Goal: Information Seeking & Learning: Learn about a topic

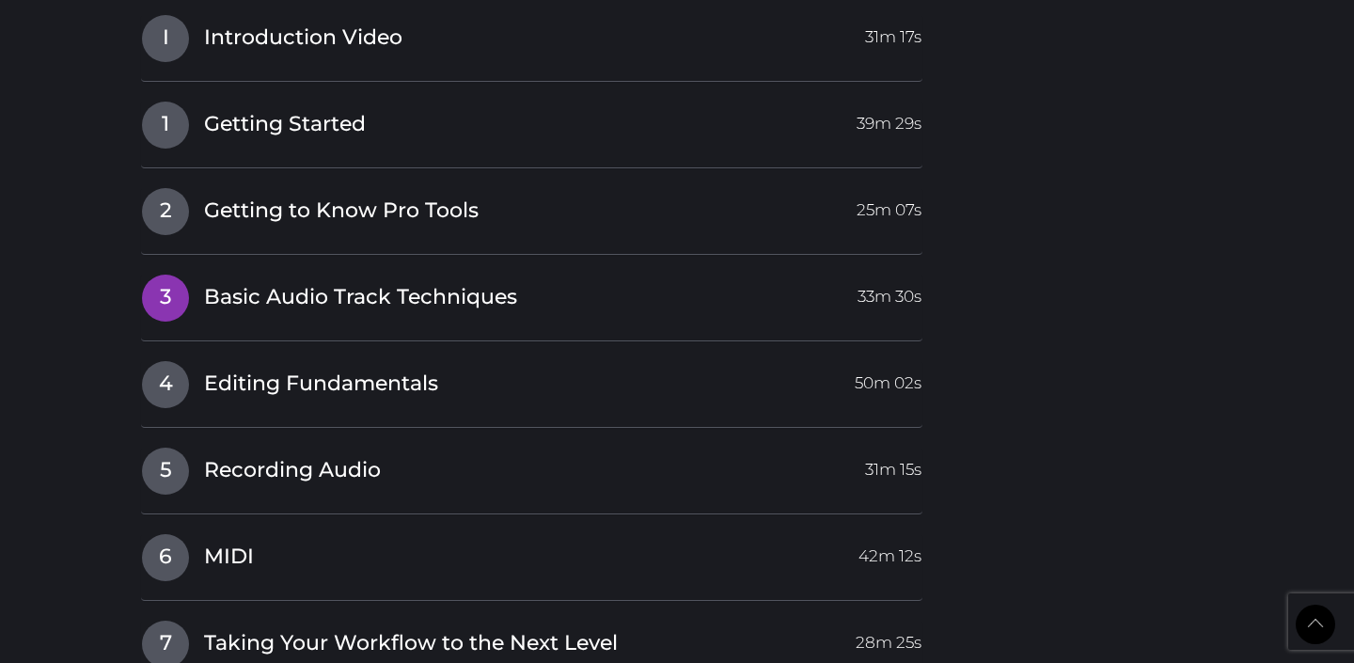
scroll to position [1766, 0]
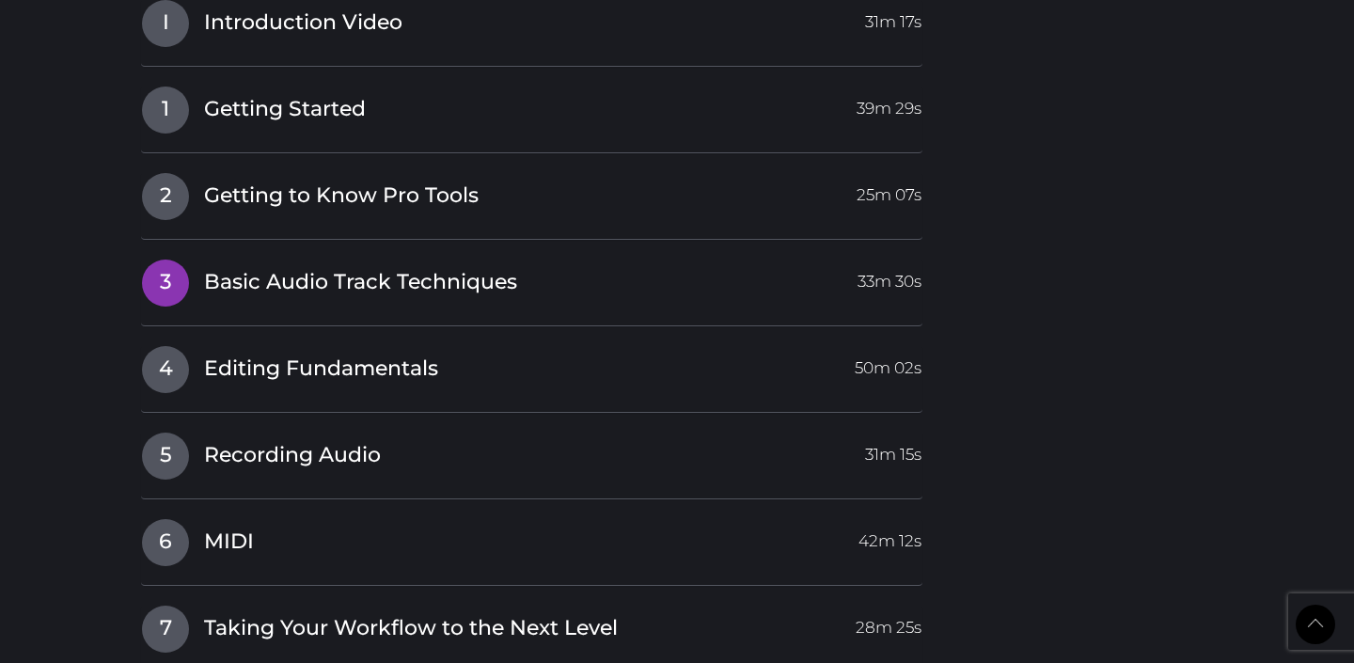
click at [511, 278] on span "Basic Audio Track Techniques" at bounding box center [360, 282] width 313 height 29
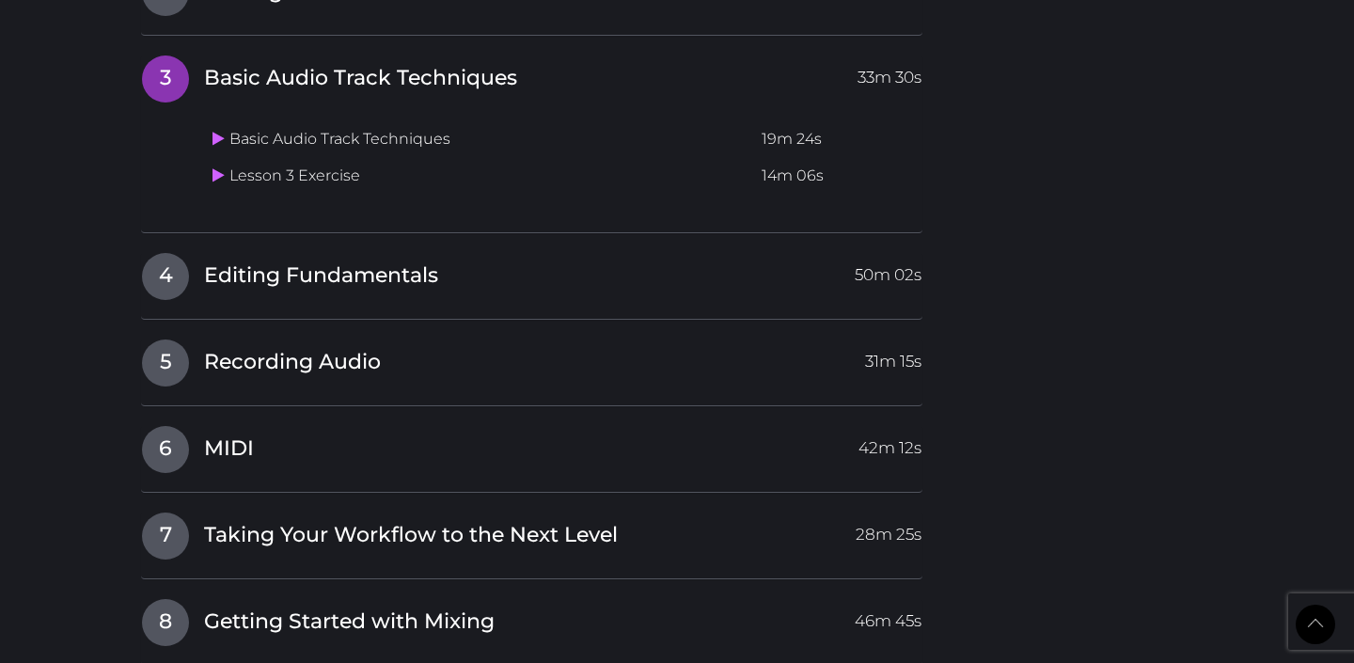
scroll to position [1976, 0]
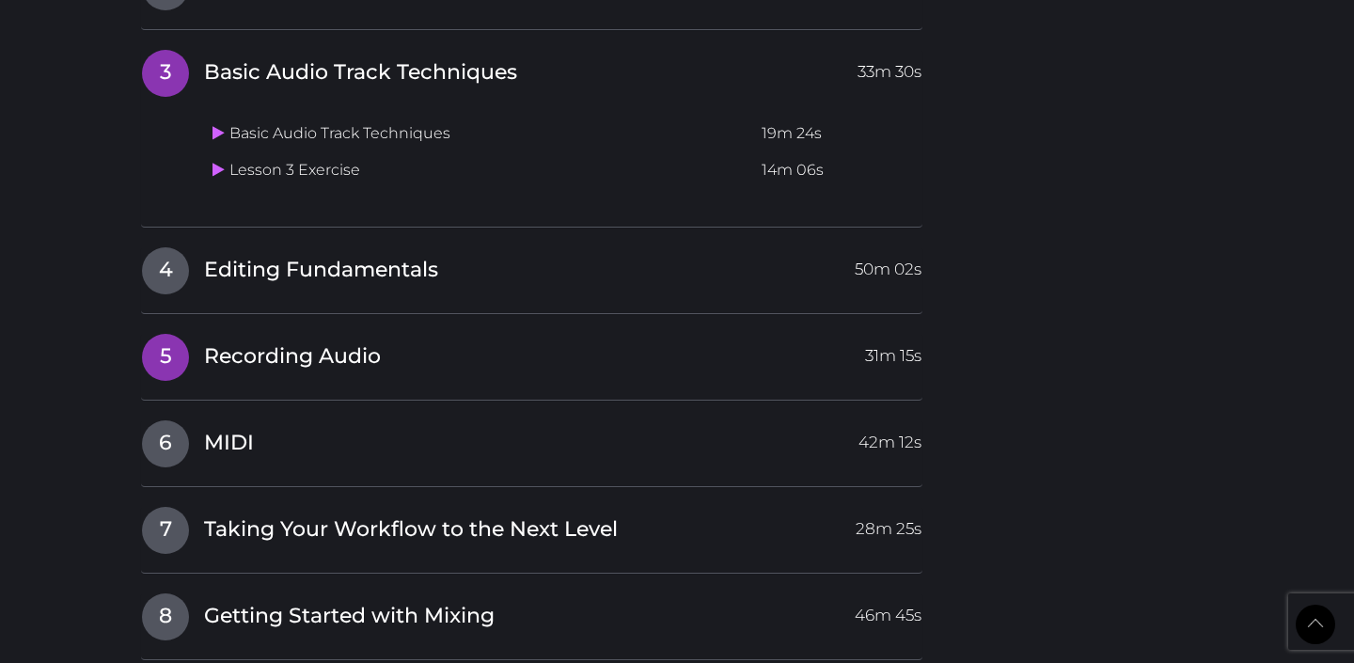
click at [408, 377] on h4 "5 Recording Audio 31m 15s" at bounding box center [531, 357] width 781 height 48
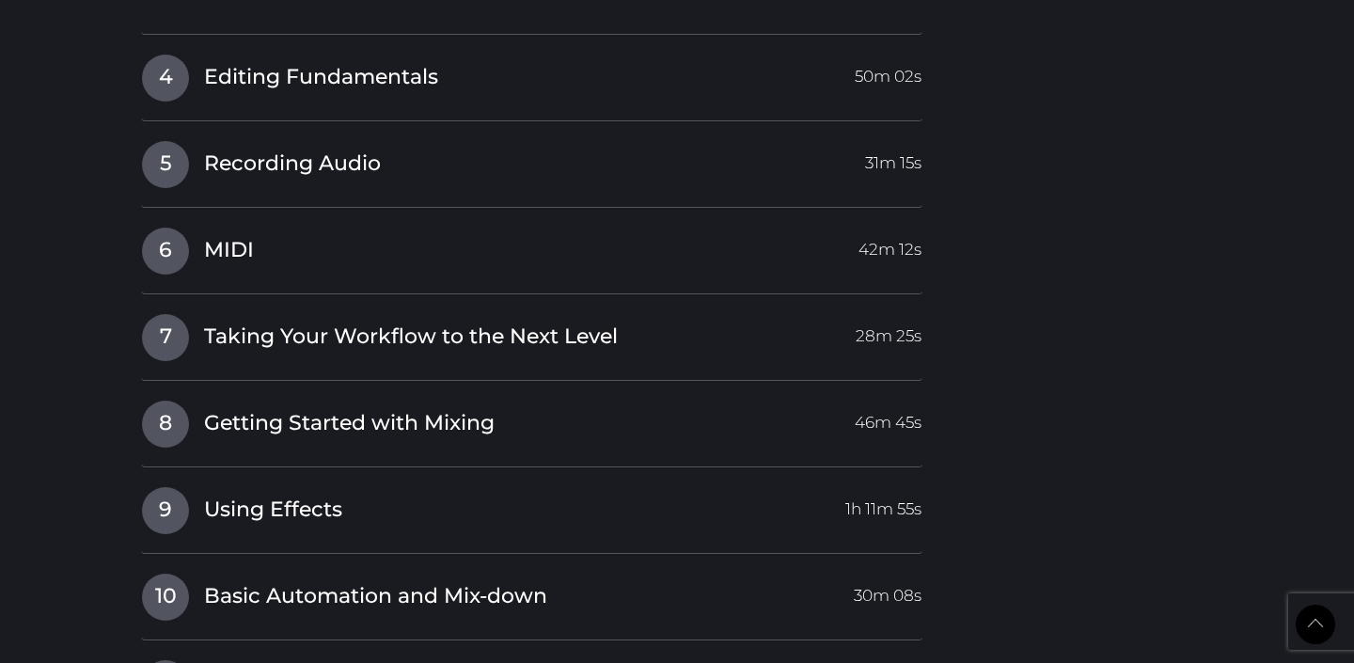
scroll to position [2167, 0]
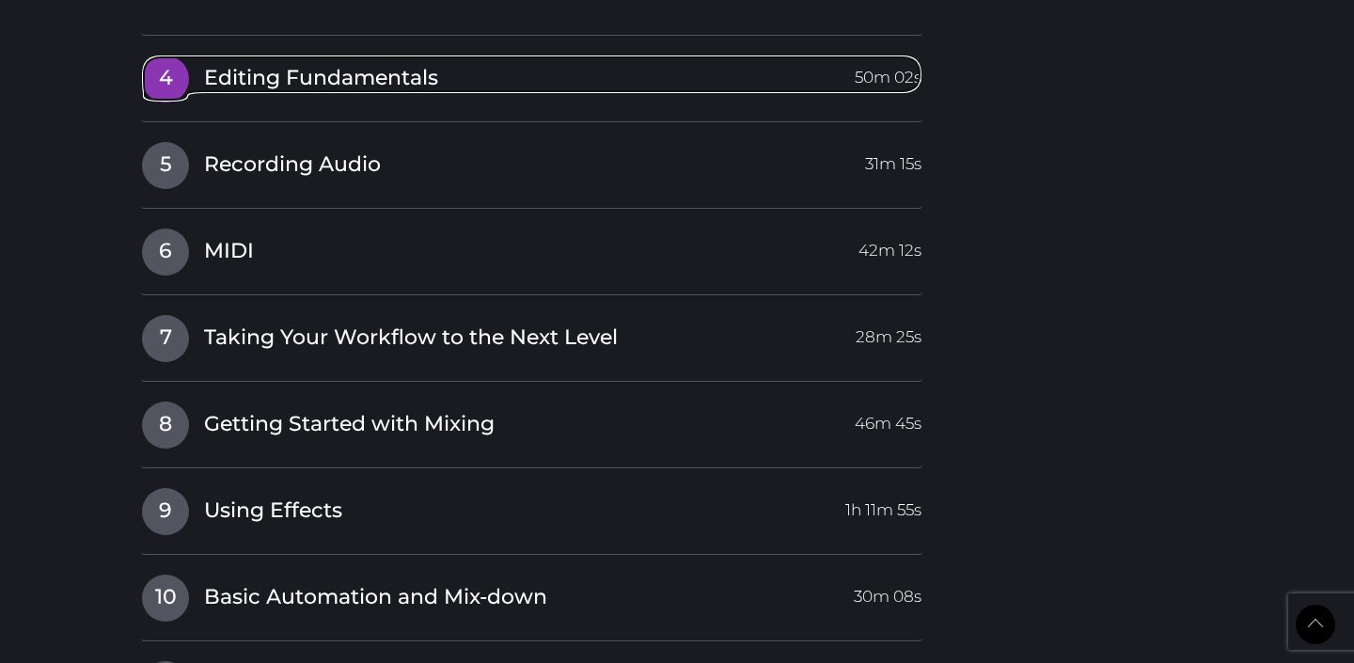
click at [171, 84] on span "4" at bounding box center [165, 78] width 47 height 47
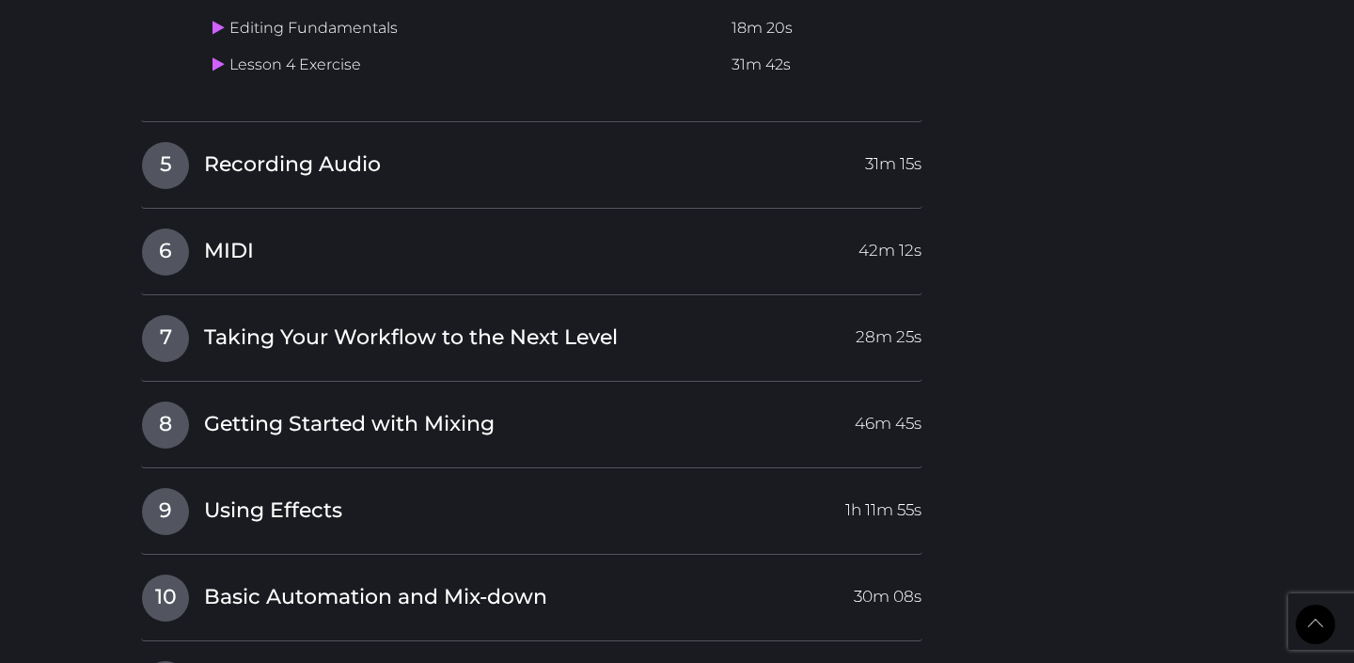
click at [244, 62] on td "Lesson 4 Exercise" at bounding box center [464, 65] width 519 height 37
click at [217, 68] on icon at bounding box center [218, 63] width 12 height 15
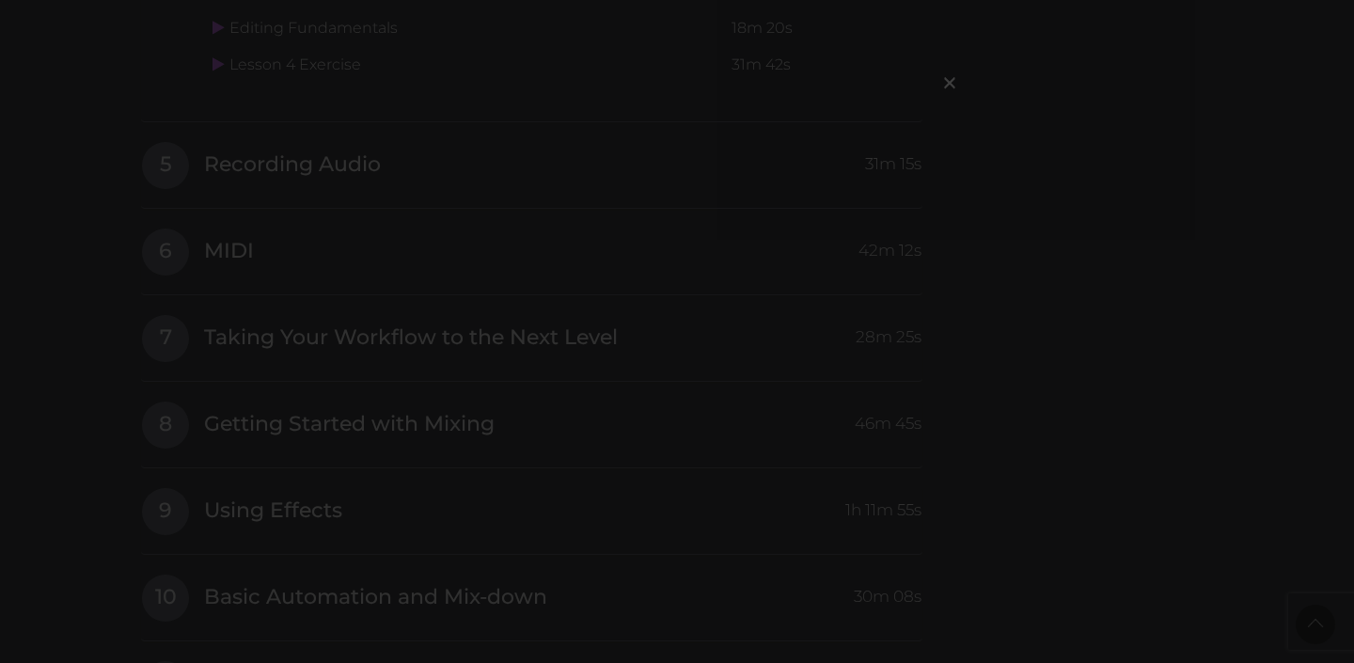
click at [84, 256] on div "×" at bounding box center [677, 331] width 1354 height 663
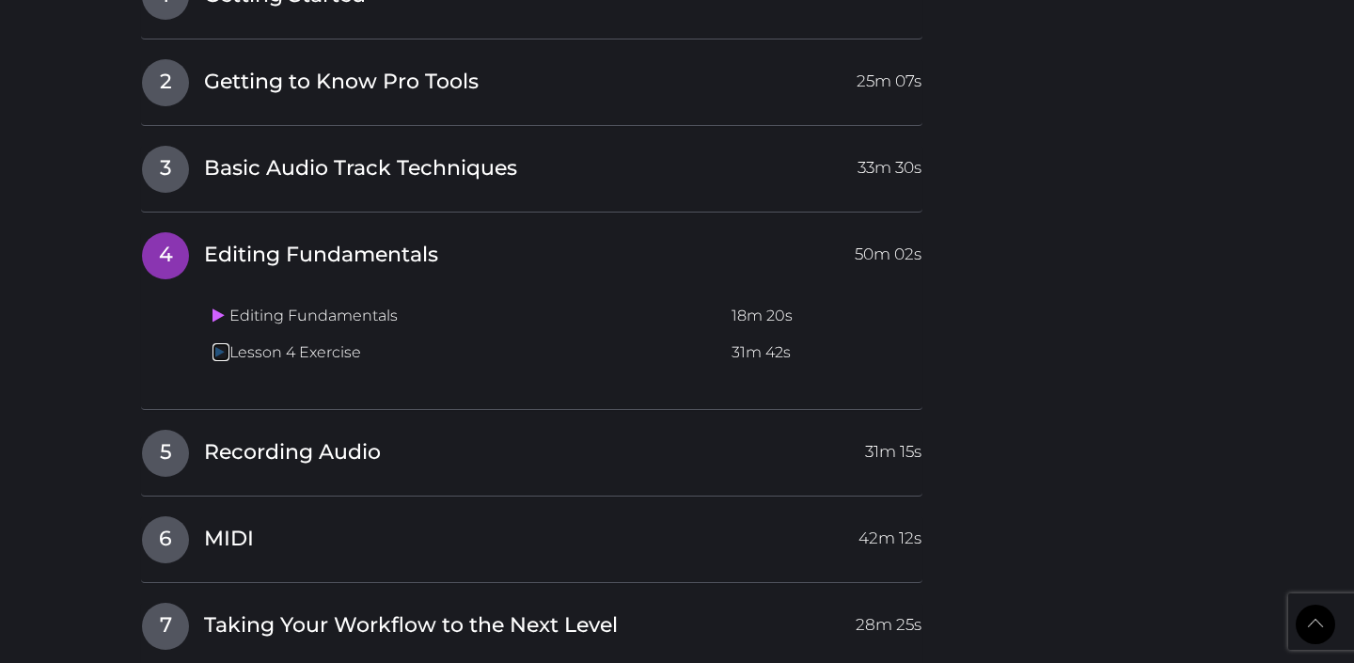
scroll to position [1877, 0]
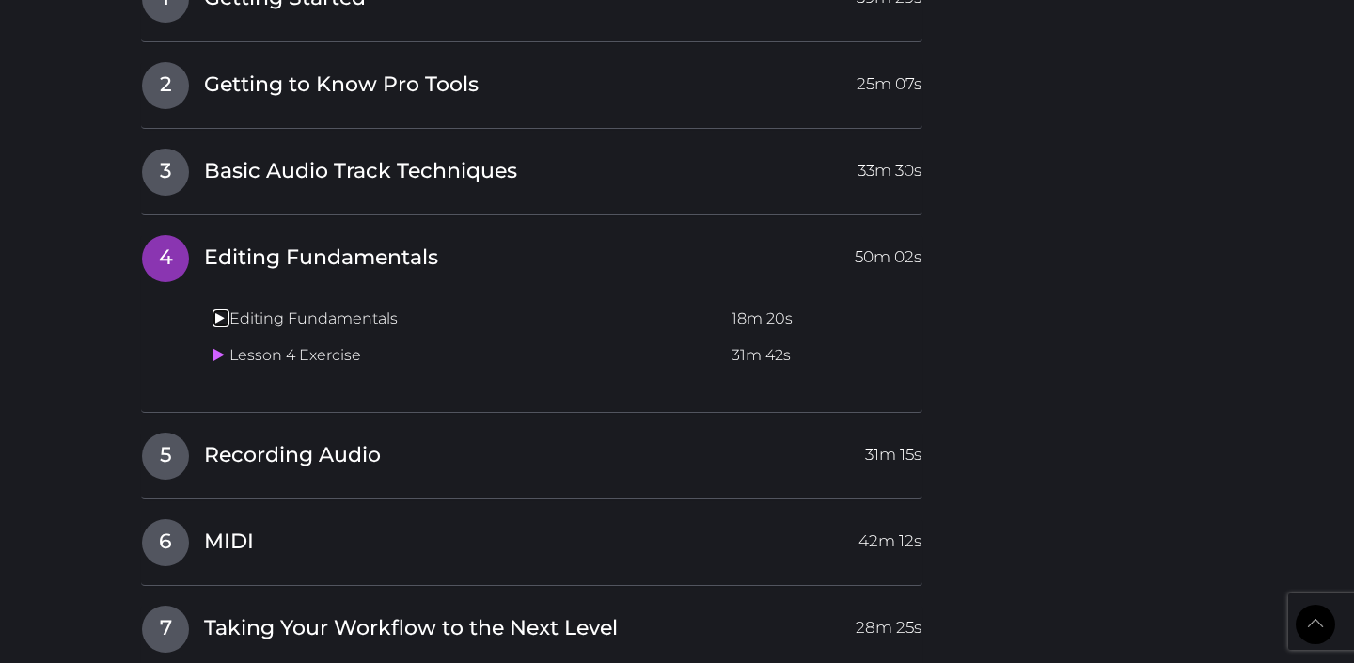
click at [214, 320] on icon at bounding box center [218, 317] width 12 height 15
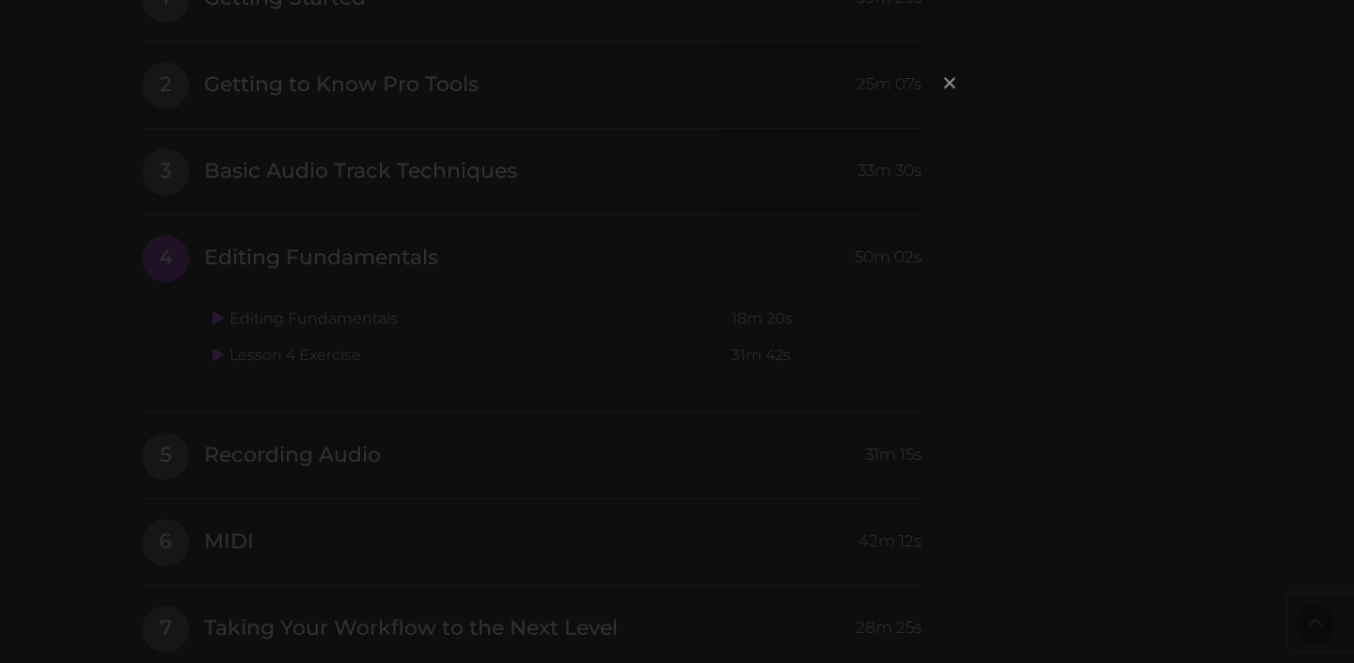
click at [949, 75] on span "×" at bounding box center [949, 82] width 19 height 40
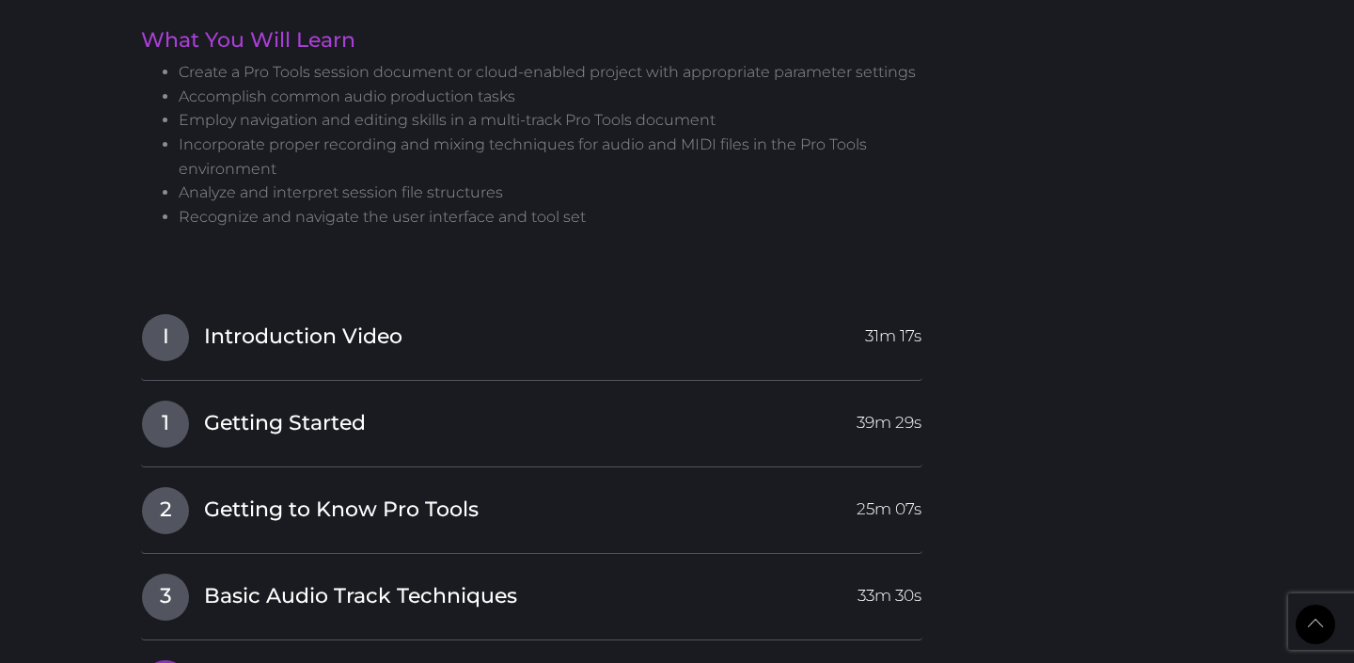
scroll to position [0, 0]
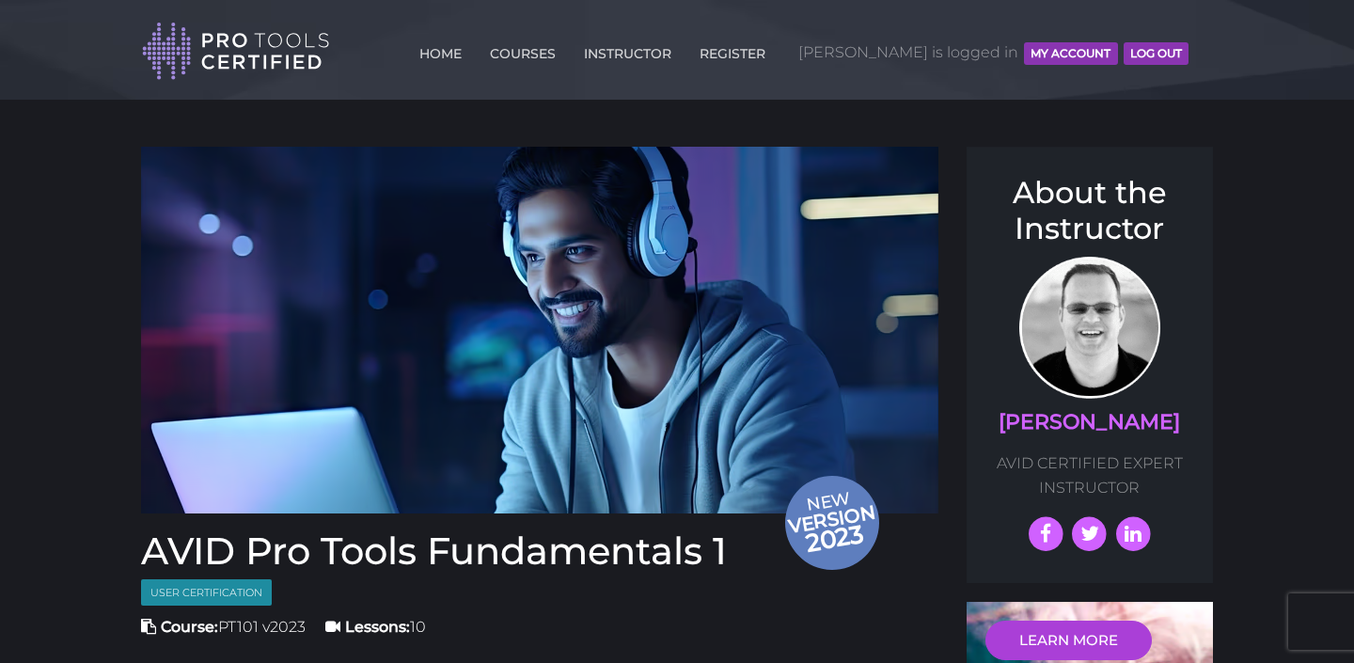
click at [1069, 58] on button "MY ACCOUNT" at bounding box center [1070, 53] width 93 height 23
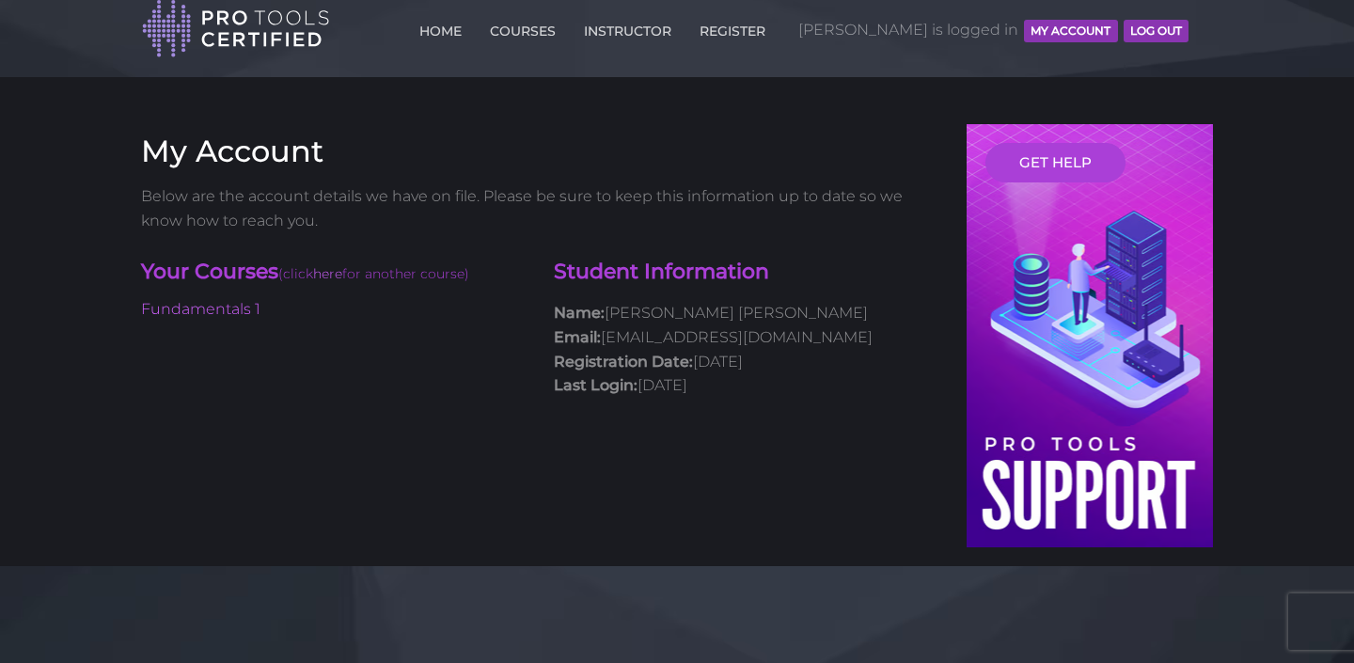
scroll to position [24, 0]
